Goal: Task Accomplishment & Management: Manage account settings

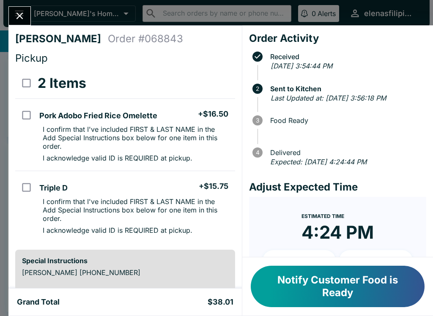
click at [285, 283] on button "Notify Customer Food is Ready" at bounding box center [338, 286] width 174 height 41
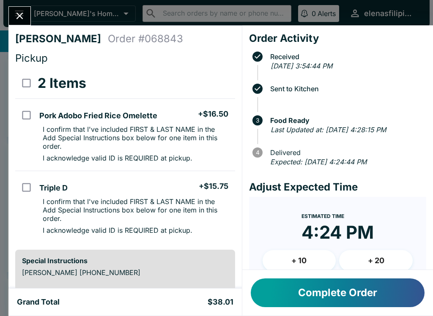
click at [18, 10] on button "Close" at bounding box center [20, 16] width 22 height 18
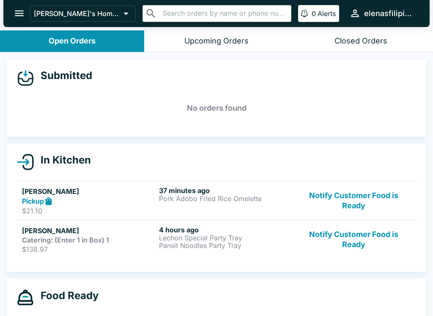
click at [241, 258] on link "[PERSON_NAME] Catering: (Enter 1 in Box) 1 $138.97 4 hours ago Lechon Special P…" at bounding box center [216, 239] width 399 height 38
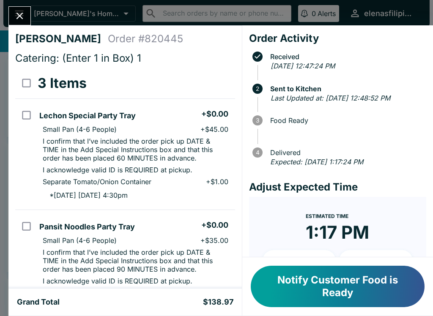
click at [300, 279] on button "Notify Customer Food is Ready" at bounding box center [338, 286] width 174 height 41
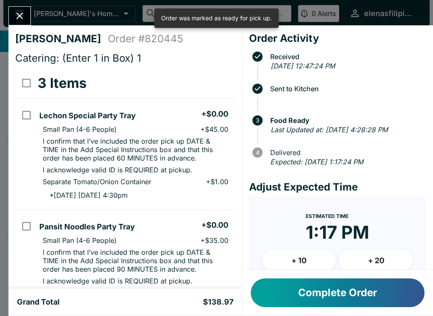
click at [26, 16] on button "Close" at bounding box center [20, 16] width 22 height 18
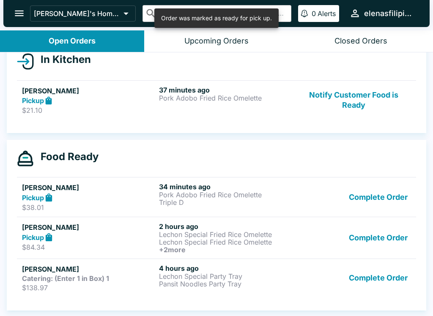
scroll to position [101, 0]
click at [279, 240] on p "Lechon Special Fried Rice Omelette" at bounding box center [226, 242] width 134 height 8
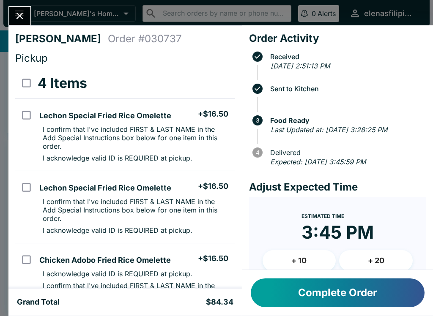
click at [22, 14] on icon "Close" at bounding box center [19, 15] width 11 height 11
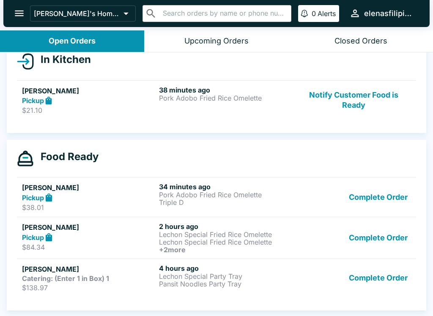
click at [208, 101] on p "Pork Adobo Fried Rice Omelette" at bounding box center [226, 98] width 134 height 8
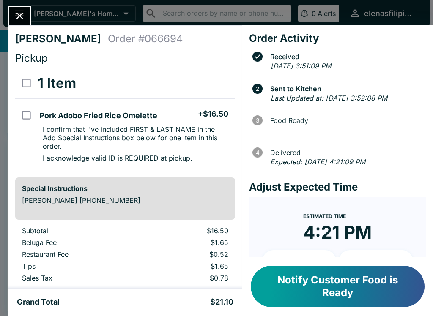
click at [309, 288] on button "Notify Customer Food is Ready" at bounding box center [338, 286] width 174 height 41
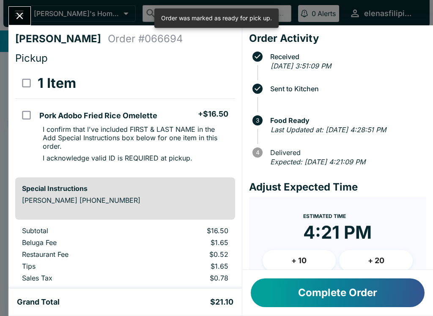
click at [23, 12] on icon "Close" at bounding box center [19, 15] width 11 height 11
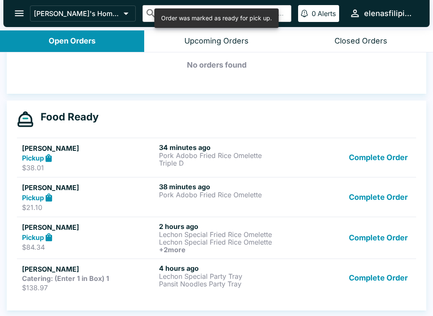
scroll to position [1, 0]
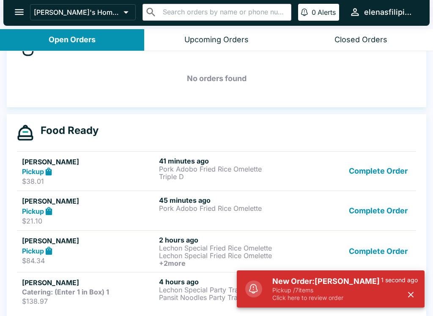
click at [321, 300] on p "Click here to review order" at bounding box center [326, 298] width 109 height 8
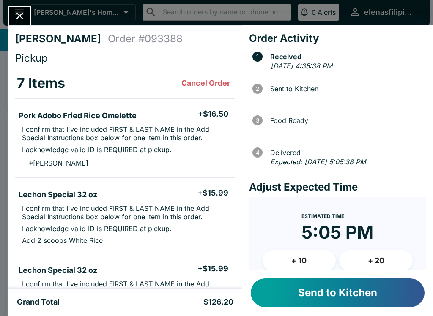
click at [312, 288] on button "Send to Kitchen" at bounding box center [338, 293] width 174 height 29
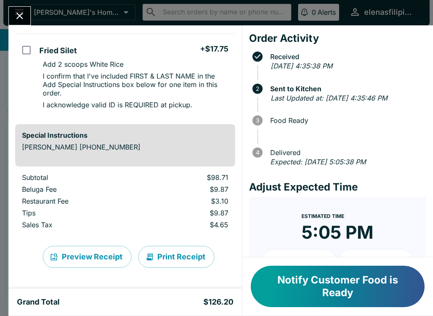
scroll to position [538, 0]
click at [21, 14] on icon "Close" at bounding box center [19, 15] width 11 height 11
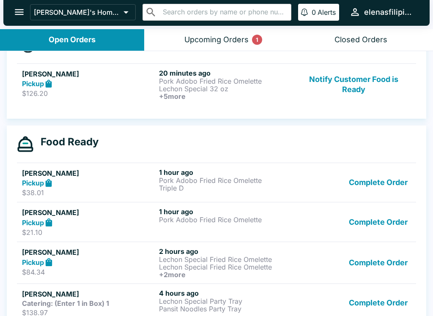
click at [41, 84] on strong "Pickup" at bounding box center [33, 83] width 22 height 8
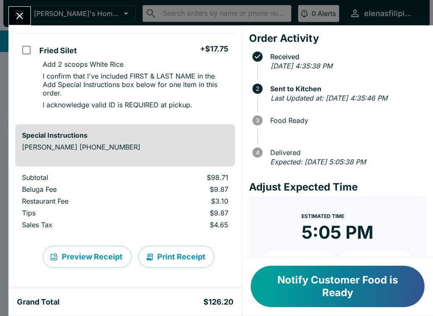
scroll to position [538, 0]
click at [303, 286] on button "Notify Customer Food is Ready" at bounding box center [338, 286] width 174 height 41
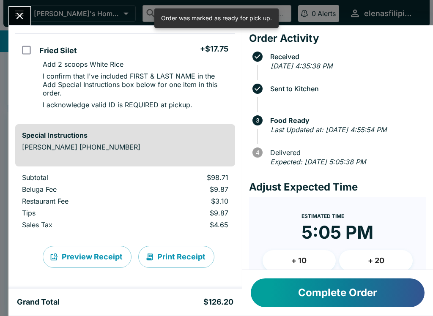
click at [22, 11] on icon "Close" at bounding box center [19, 15] width 11 height 11
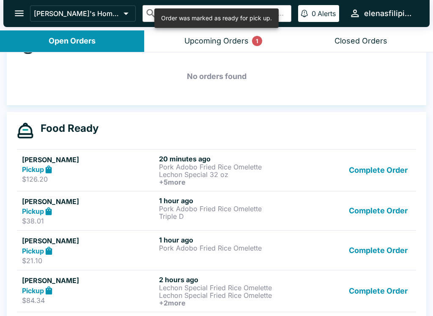
click at [251, 39] on button "Upcoming Orders 1" at bounding box center [216, 41] width 144 height 22
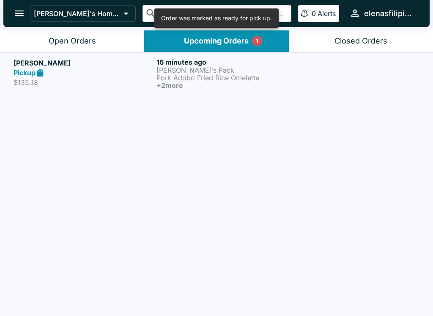
click at [219, 69] on p "[PERSON_NAME]’s Pack" at bounding box center [225, 70] width 139 height 8
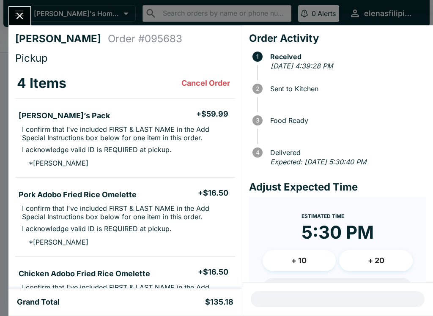
click at [29, 9] on div at bounding box center [19, 15] width 22 height 19
click at [25, 16] on icon "Close" at bounding box center [19, 15] width 11 height 11
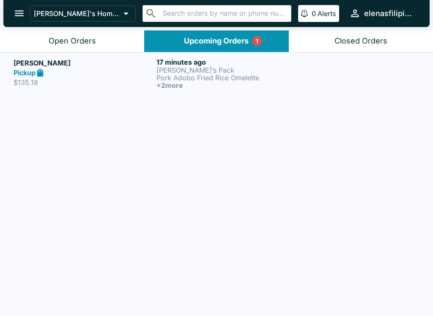
click at [53, 38] on div "Open Orders" at bounding box center [72, 41] width 47 height 10
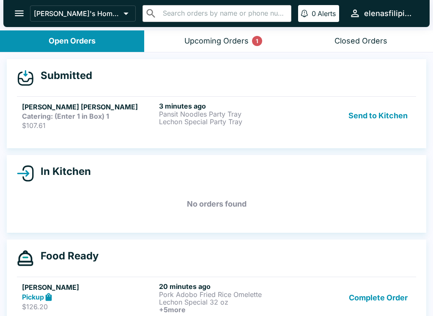
click at [339, 112] on div "Send to Kitchen" at bounding box center [353, 116] width 115 height 28
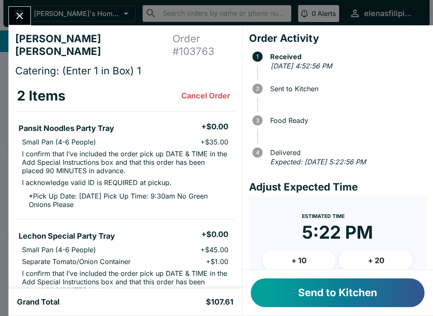
scroll to position [0, 0]
click at [355, 294] on button "Send to Kitchen" at bounding box center [338, 293] width 174 height 29
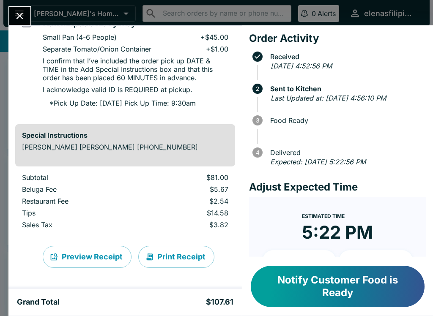
scroll to position [217, 0]
click at [21, 12] on icon "Close" at bounding box center [19, 15] width 11 height 11
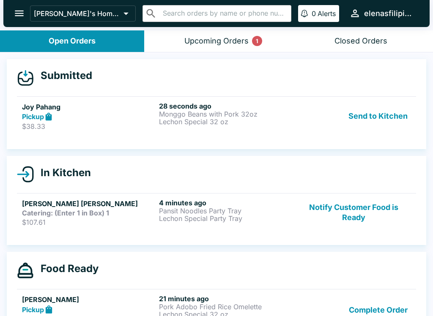
click at [324, 124] on div "Send to Kitchen" at bounding box center [353, 116] width 115 height 29
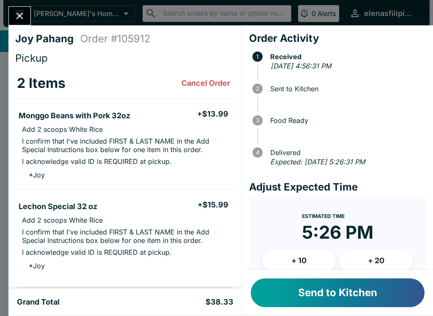
click at [320, 287] on button "Send to Kitchen" at bounding box center [338, 293] width 174 height 29
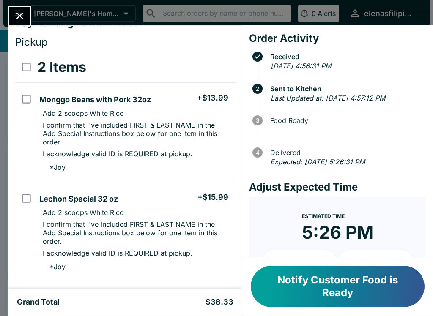
scroll to position [18, 0]
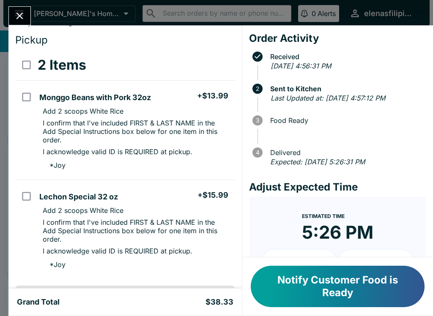
click at [21, 17] on icon "Close" at bounding box center [19, 16] width 7 height 7
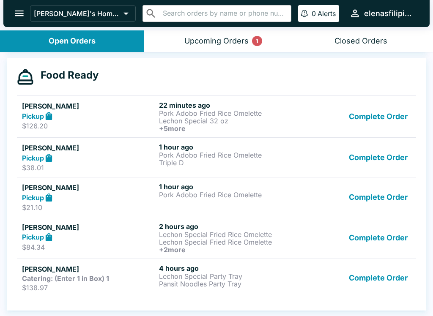
scroll to position [221, 0]
click at [338, 276] on div "Complete Order" at bounding box center [353, 278] width 115 height 28
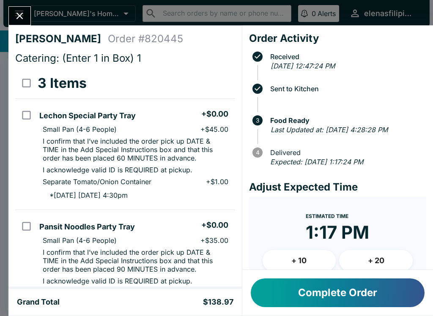
click at [282, 307] on button "Complete Order" at bounding box center [338, 293] width 174 height 29
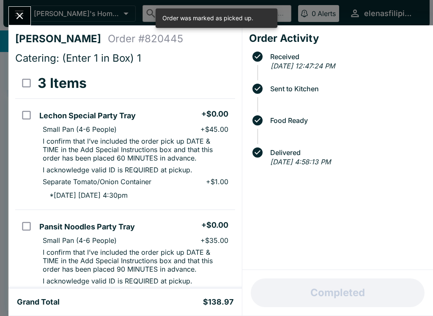
scroll to position [182, 0]
click at [29, 6] on div at bounding box center [19, 15] width 22 height 19
click at [27, 11] on button "Close" at bounding box center [20, 16] width 22 height 18
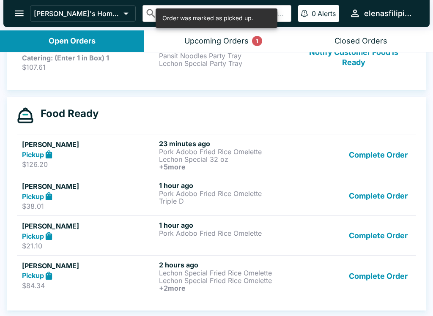
scroll to position [1, 0]
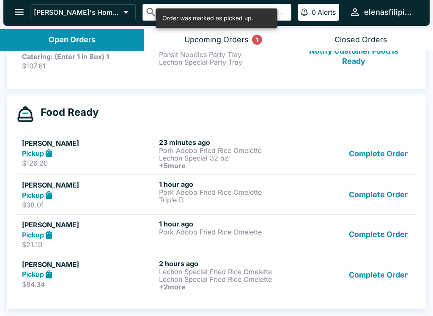
click at [328, 234] on div "Complete Order" at bounding box center [353, 234] width 115 height 29
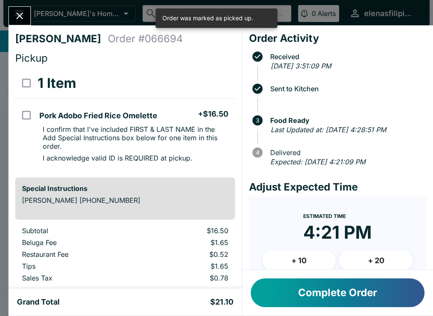
click at [308, 290] on button "Complete Order" at bounding box center [338, 293] width 174 height 29
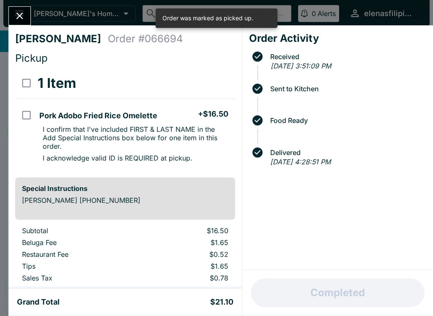
scroll to position [142, 0]
click at [24, 11] on icon "Close" at bounding box center [19, 15] width 11 height 11
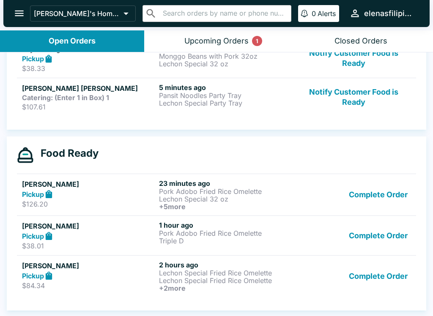
click at [265, 235] on p "Pork Adobo Fried Rice Omelette" at bounding box center [226, 233] width 134 height 8
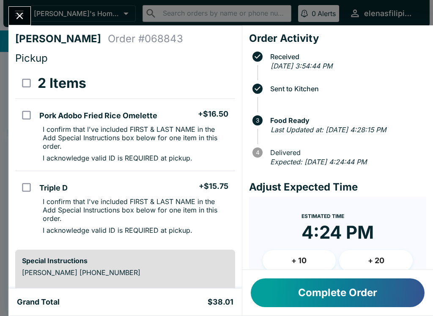
click at [344, 293] on button "Complete Order" at bounding box center [338, 293] width 174 height 29
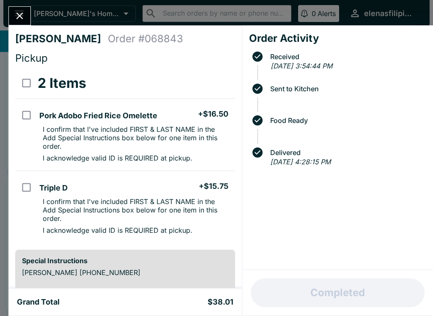
scroll to position [103, 0]
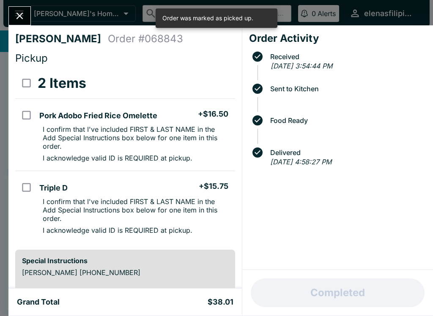
click at [26, 15] on button "Close" at bounding box center [20, 16] width 22 height 18
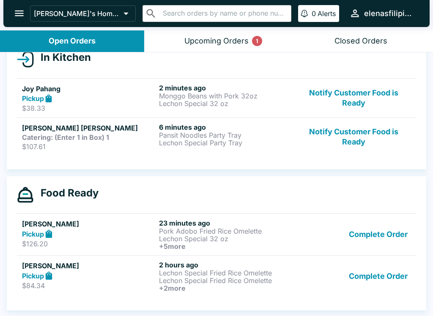
click at [378, 275] on button "Complete Order" at bounding box center [378, 276] width 66 height 31
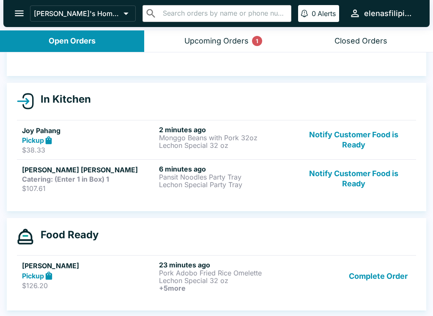
scroll to position [61, 0]
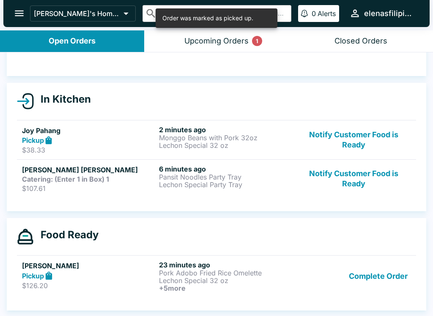
click at [254, 42] on div "1" at bounding box center [257, 41] width 10 height 10
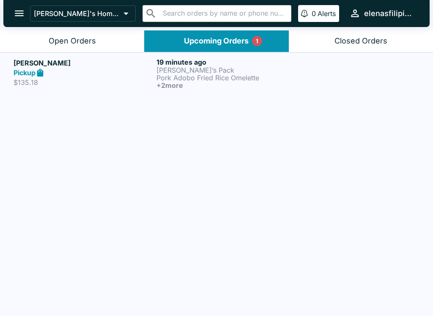
click at [228, 79] on p "Pork Adobo Fried Rice Omelette" at bounding box center [225, 78] width 139 height 8
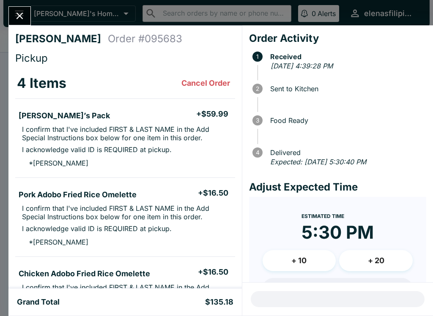
click at [13, 2] on div "[PERSON_NAME] Order # 095683 Pickup 4 Items Cancel Order [PERSON_NAME]’s Pack +…" at bounding box center [216, 158] width 433 height 316
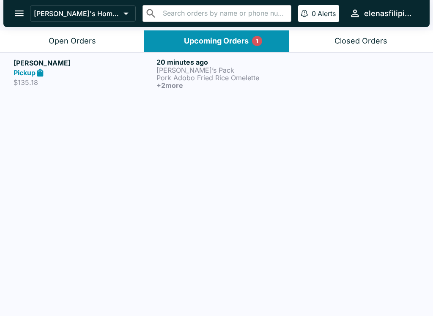
click at [19, 19] on icon "open drawer" at bounding box center [19, 13] width 11 height 11
click at [62, 43] on div "Open Orders" at bounding box center [72, 41] width 47 height 10
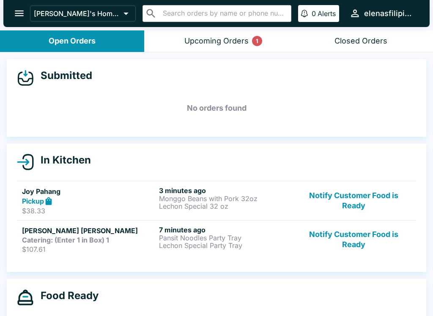
click at [212, 41] on div "Upcoming Orders 1" at bounding box center [216, 41] width 64 height 10
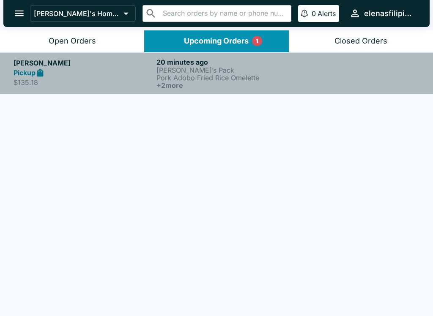
click at [177, 71] on p "[PERSON_NAME]’s Pack" at bounding box center [225, 70] width 139 height 8
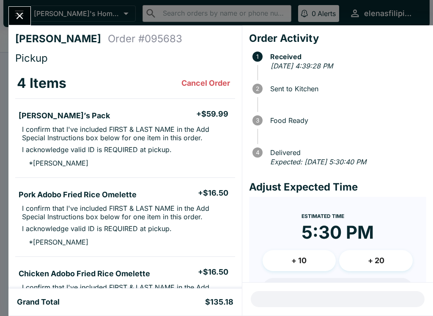
click at [12, 12] on button "Close" at bounding box center [20, 16] width 22 height 18
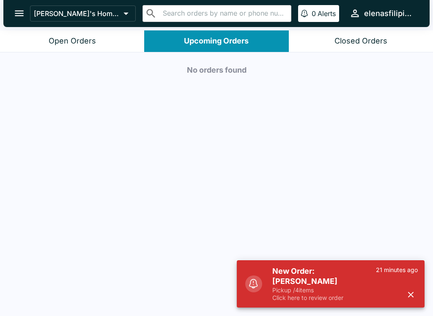
click at [290, 276] on h5 "New Order: [PERSON_NAME]" at bounding box center [324, 276] width 104 height 20
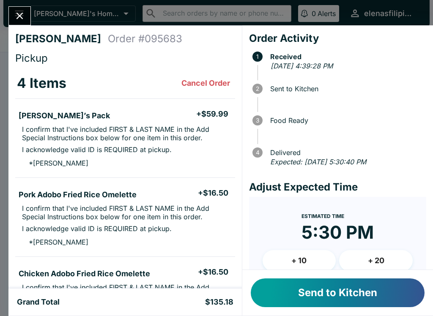
click at [298, 279] on button "Send to Kitchen" at bounding box center [338, 293] width 174 height 29
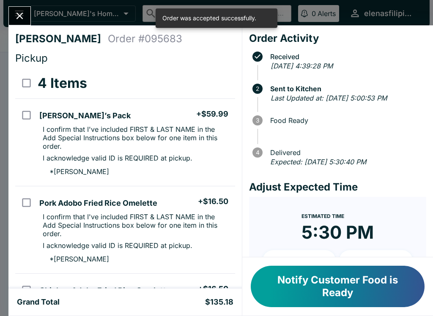
click at [21, 19] on icon "Close" at bounding box center [19, 15] width 11 height 11
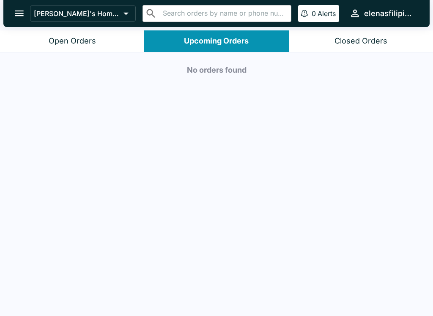
click at [46, 43] on button "Open Orders" at bounding box center [72, 41] width 144 height 22
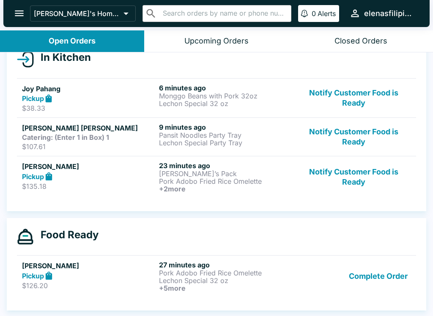
scroll to position [1, 0]
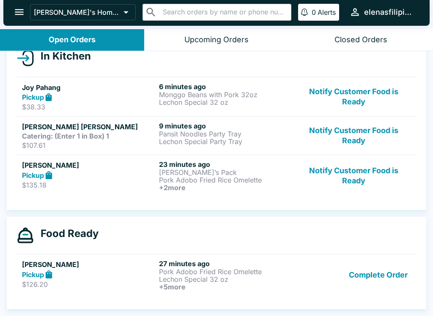
click at [352, 283] on button "Complete Order" at bounding box center [378, 274] width 66 height 31
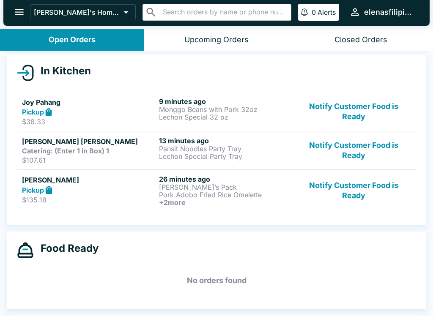
scroll to position [88, 0]
click at [350, 115] on button "Notify Customer Food is Ready" at bounding box center [353, 111] width 115 height 29
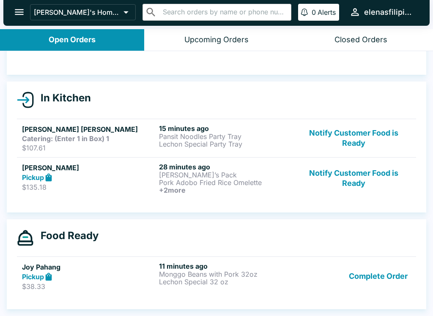
scroll to position [61, 0]
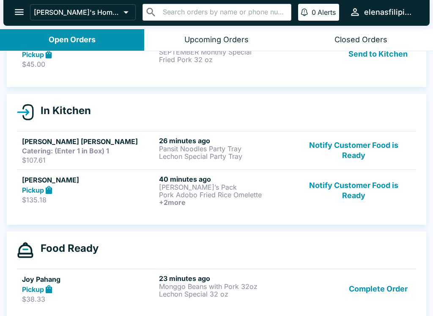
click at [30, 35] on button "Open Orders" at bounding box center [72, 40] width 144 height 22
click at [326, 72] on link "[PERSON_NAME] Pickup $45.00 1 second ago SEPTEMBER Monthly Special Fried Pork 3…" at bounding box center [216, 54] width 399 height 40
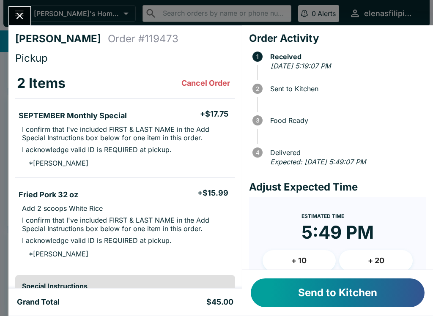
click at [301, 298] on button "Send to Kitchen" at bounding box center [338, 293] width 174 height 29
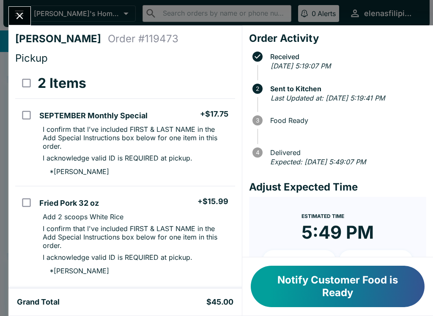
click at [17, 14] on icon "Close" at bounding box center [19, 16] width 7 height 7
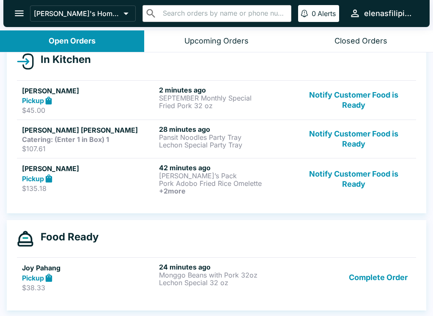
scroll to position [101, 0]
click at [334, 187] on button "Notify Customer Food is Ready" at bounding box center [353, 179] width 115 height 31
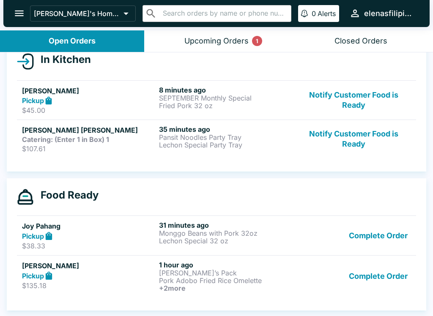
click at [333, 98] on button "Notify Customer Food is Ready" at bounding box center [353, 100] width 115 height 29
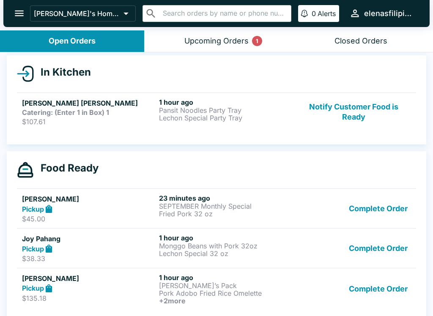
click at [78, 38] on div "Open Orders" at bounding box center [72, 41] width 47 height 10
click at [110, 44] on button "Open Orders" at bounding box center [72, 41] width 144 height 22
click at [224, 41] on div "Upcoming Orders 1" at bounding box center [216, 41] width 64 height 10
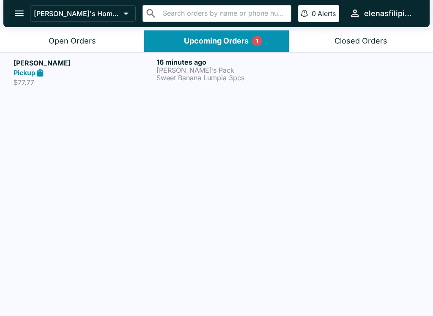
click at [180, 80] on p "Sweet Banana Lumpia 3pcs" at bounding box center [225, 78] width 139 height 8
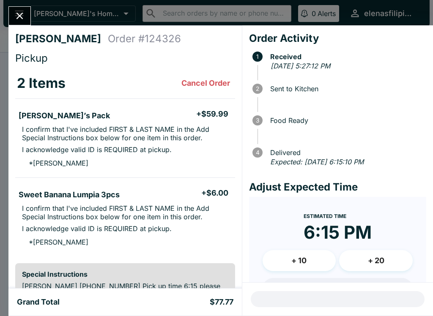
click at [25, 17] on icon "Close" at bounding box center [19, 15] width 11 height 11
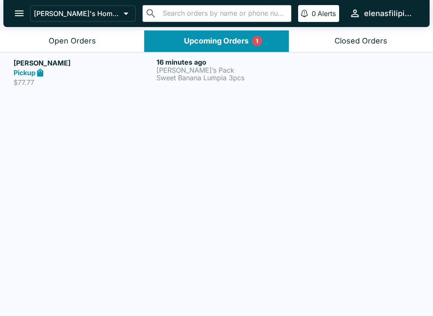
click at [52, 45] on div "Open Orders" at bounding box center [72, 41] width 47 height 10
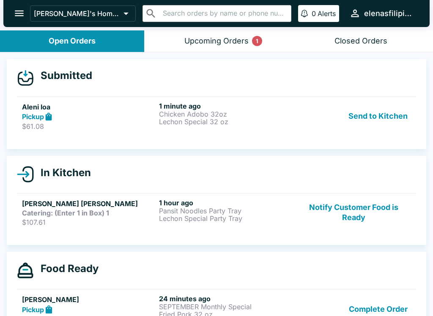
click at [293, 115] on div "Aleni loa Pickup $61.08 1 minute ago Chicken Adobo 32oz Lechon Special 32 oz Se…" at bounding box center [216, 116] width 389 height 29
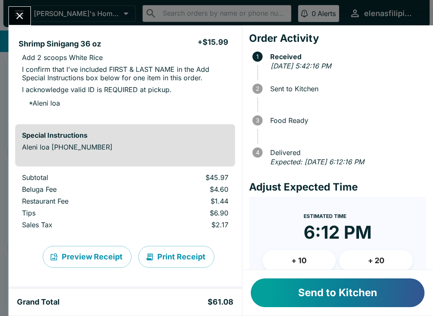
scroll to position [254, 0]
click at [385, 291] on button "Send to Kitchen" at bounding box center [338, 293] width 174 height 29
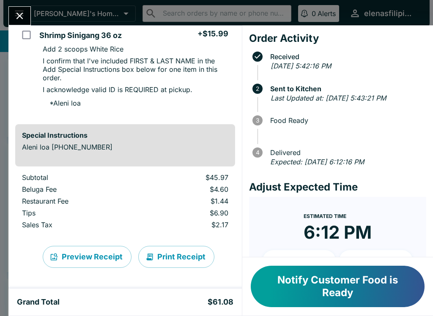
scroll to position [279, 0]
click at [19, 13] on icon "Close" at bounding box center [19, 15] width 11 height 11
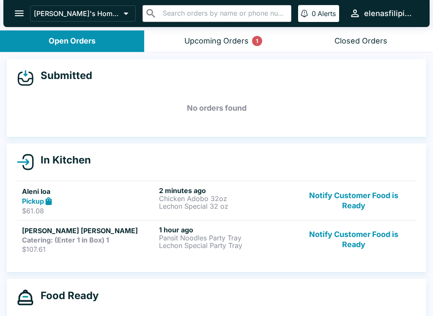
click at [204, 36] on div "Upcoming Orders 1" at bounding box center [216, 41] width 64 height 10
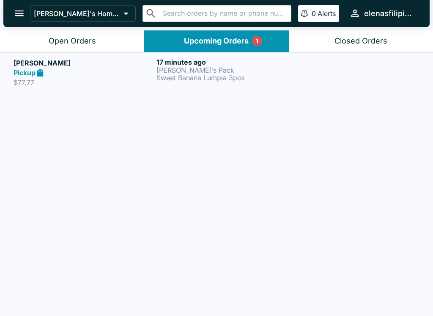
click at [38, 64] on h5 "[PERSON_NAME]" at bounding box center [83, 63] width 139 height 10
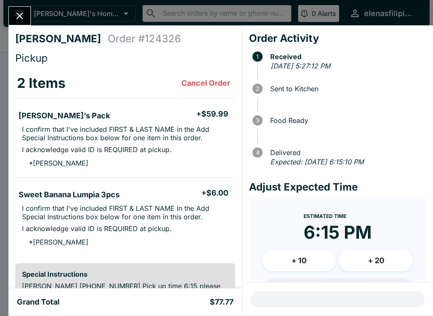
click at [25, 4] on div "[PERSON_NAME] Order # 124326 Pickup 2 Items Cancel Order [PERSON_NAME]’s Pack +…" at bounding box center [216, 158] width 433 height 316
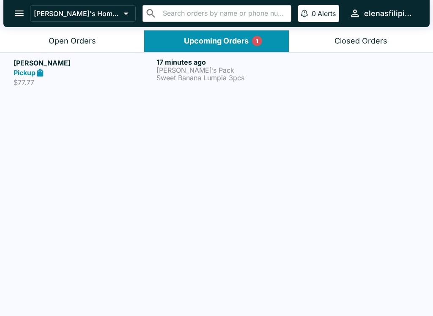
click at [22, 8] on icon "open drawer" at bounding box center [19, 13] width 11 height 11
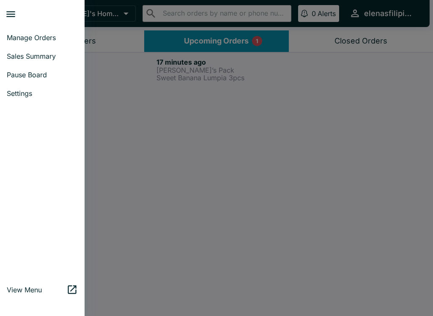
click at [17, 33] on link "Manage Orders" at bounding box center [42, 37] width 85 height 19
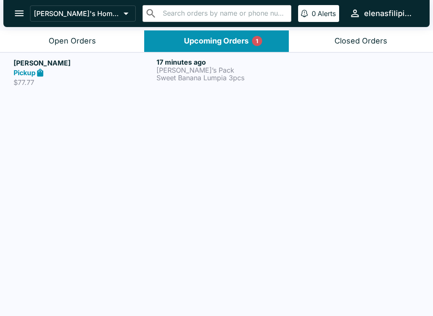
click at [58, 10] on p "[PERSON_NAME]'s Home of the Finest Filipino Foods" at bounding box center [77, 13] width 86 height 8
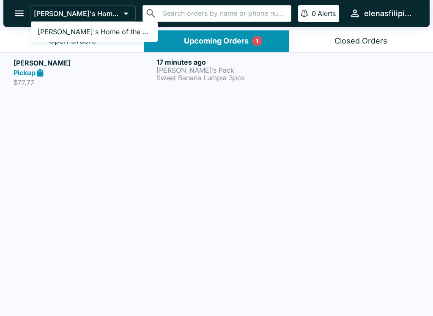
click at [61, 43] on div at bounding box center [216, 158] width 433 height 316
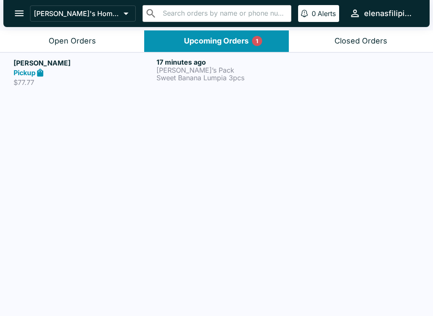
click at [60, 44] on div "Open Orders" at bounding box center [72, 41] width 47 height 10
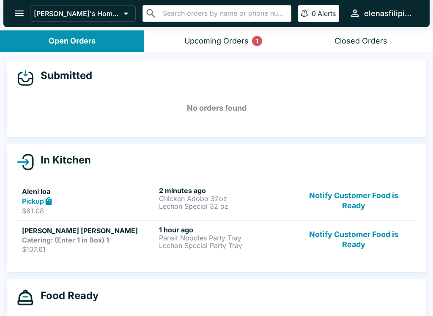
click at [116, 208] on p "$61.08" at bounding box center [89, 211] width 134 height 8
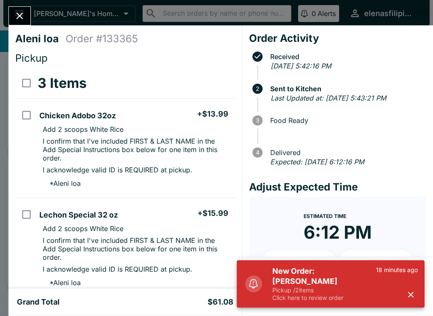
click at [302, 300] on p "Click here to review order" at bounding box center [324, 298] width 104 height 8
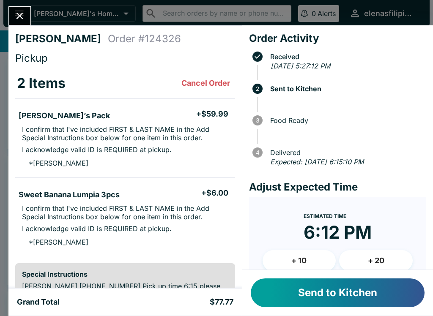
click at [334, 293] on button "Send to Kitchen" at bounding box center [338, 293] width 174 height 29
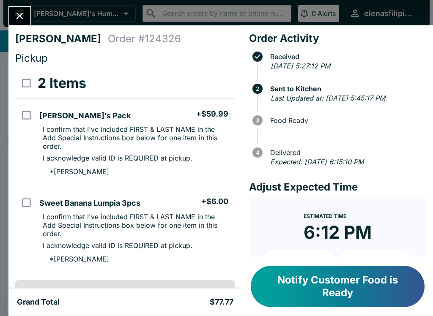
click at [22, 7] on button "Close" at bounding box center [20, 16] width 22 height 18
